Goal: Task Accomplishment & Management: Complete application form

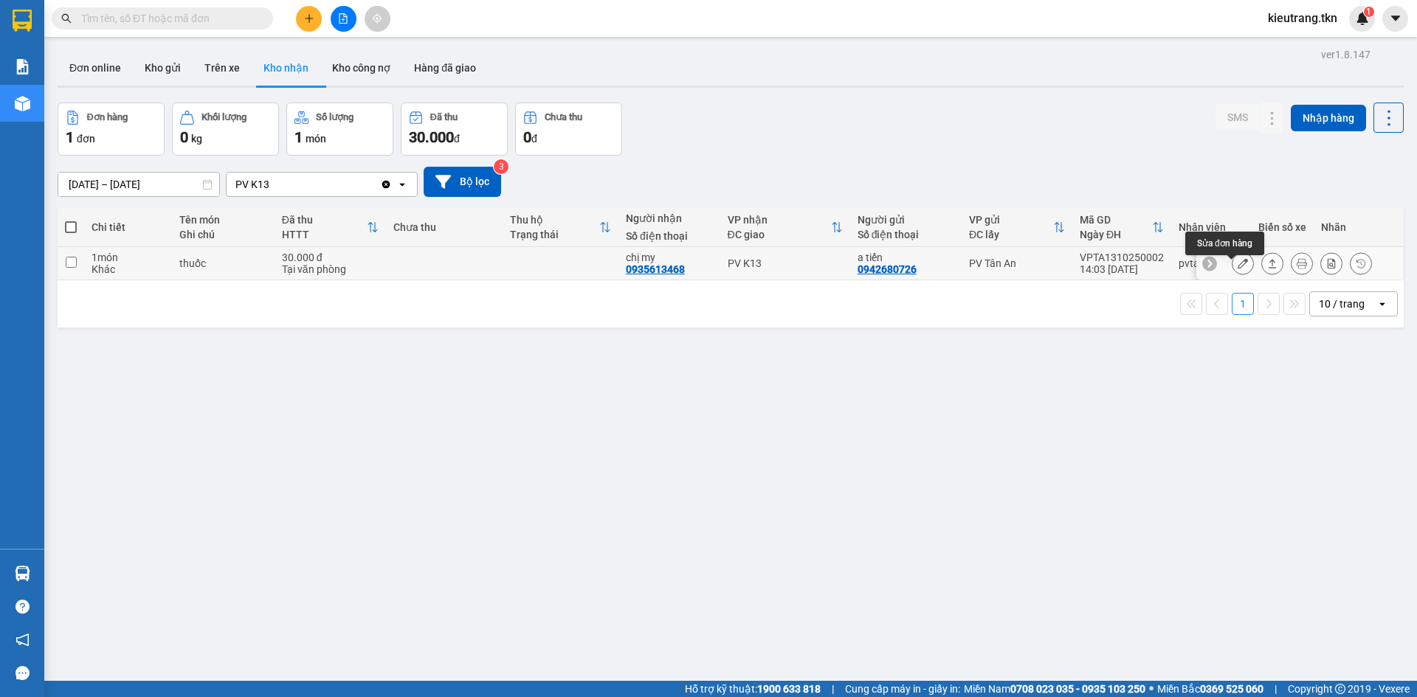
click at [1232, 272] on button at bounding box center [1242, 264] width 21 height 26
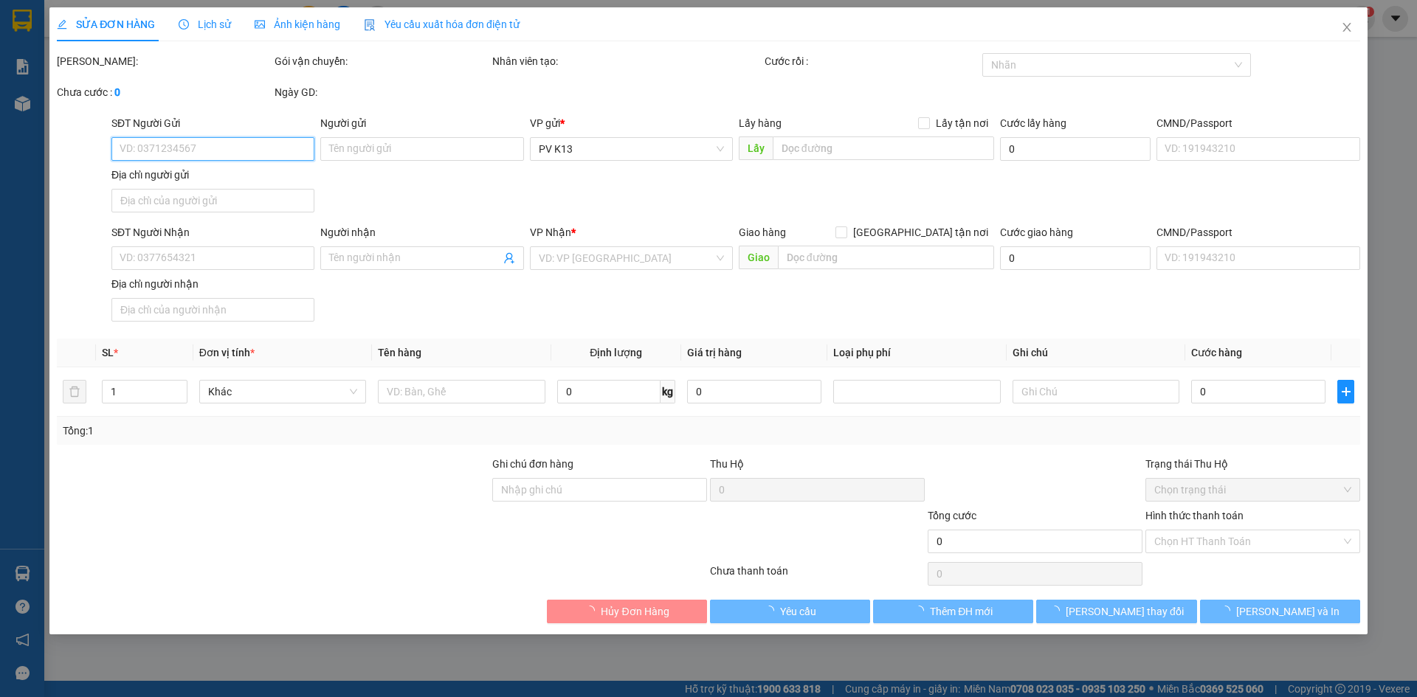
type input "0942680726"
type input "a tiến"
type input "0935613468"
type input "chị my"
type input "30.000"
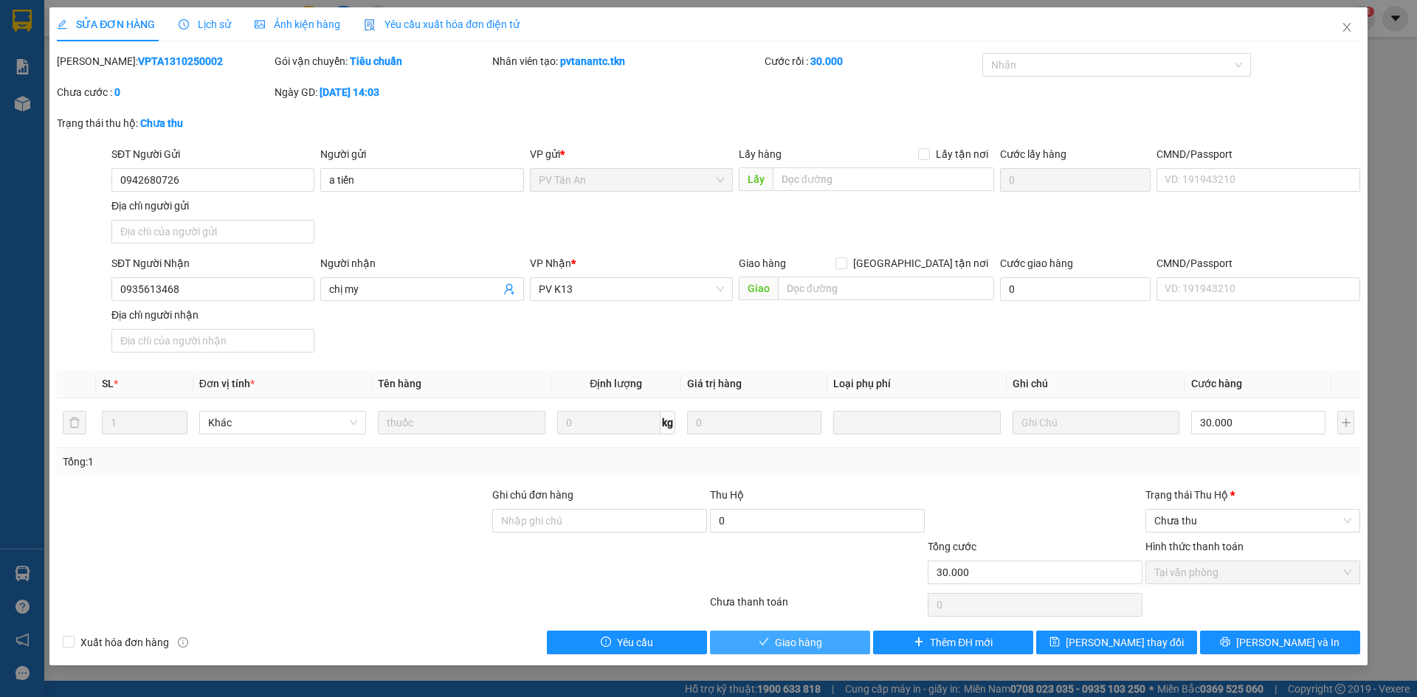
click at [819, 654] on button "Giao hàng" at bounding box center [790, 643] width 160 height 24
click at [1226, 532] on span "Chưa thu" at bounding box center [1252, 521] width 197 height 22
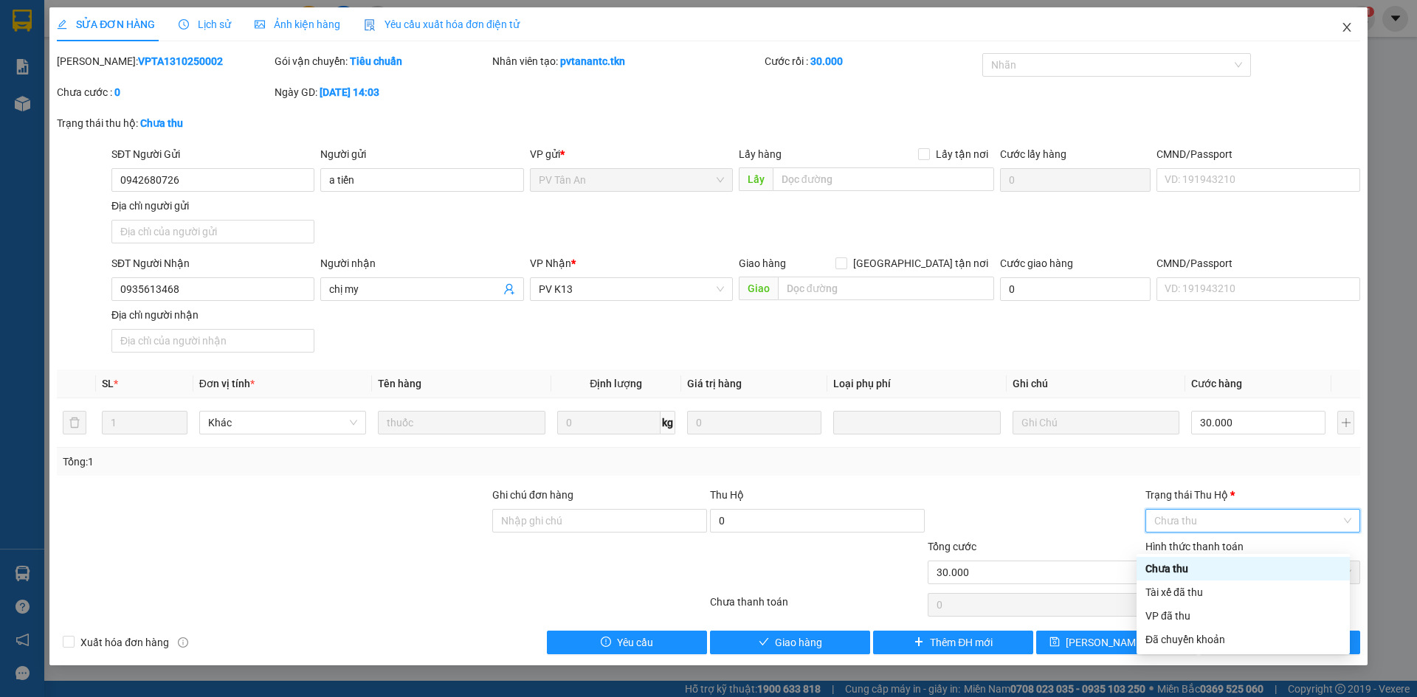
click at [1342, 27] on icon "close" at bounding box center [1346, 27] width 8 height 9
